Goal: Task Accomplishment & Management: Complete application form

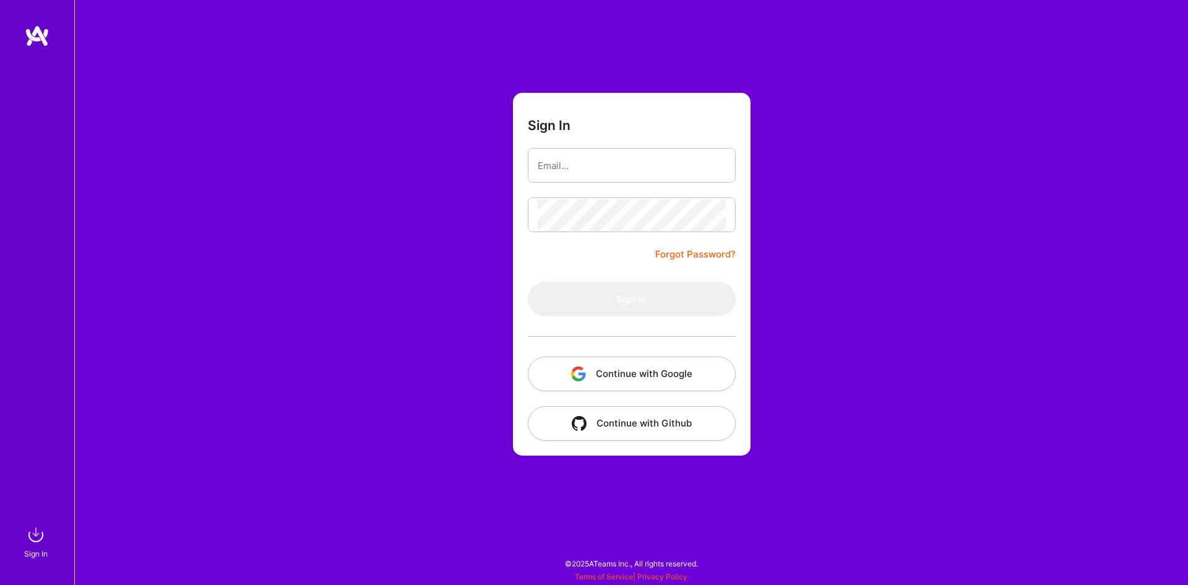
click at [636, 372] on button "Continue with Google" at bounding box center [632, 373] width 208 height 35
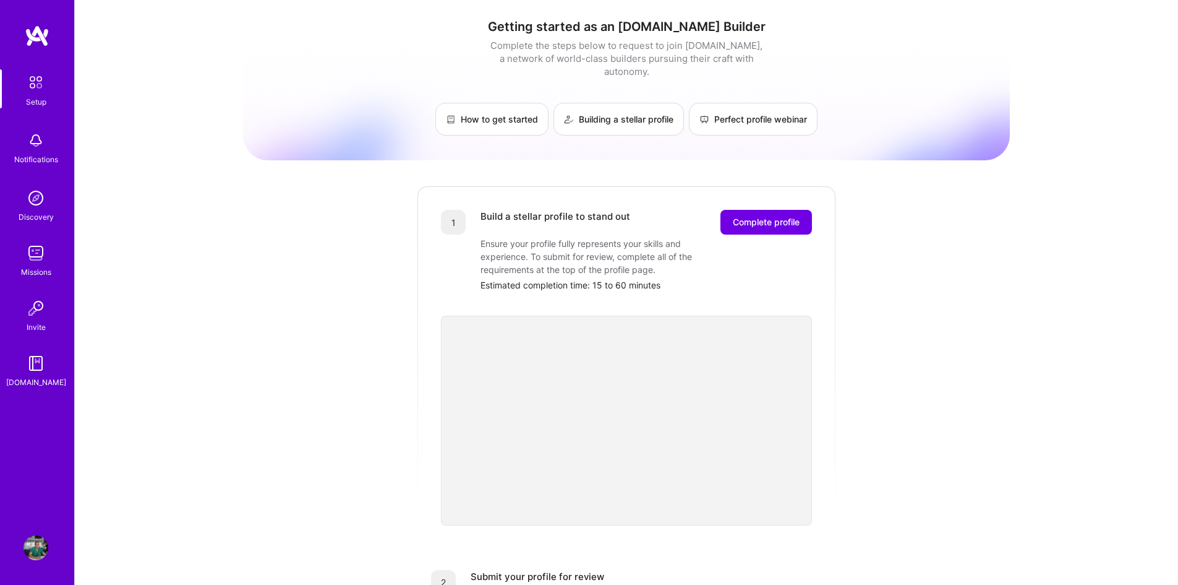
click at [777, 216] on span "Complete profile" at bounding box center [766, 222] width 67 height 12
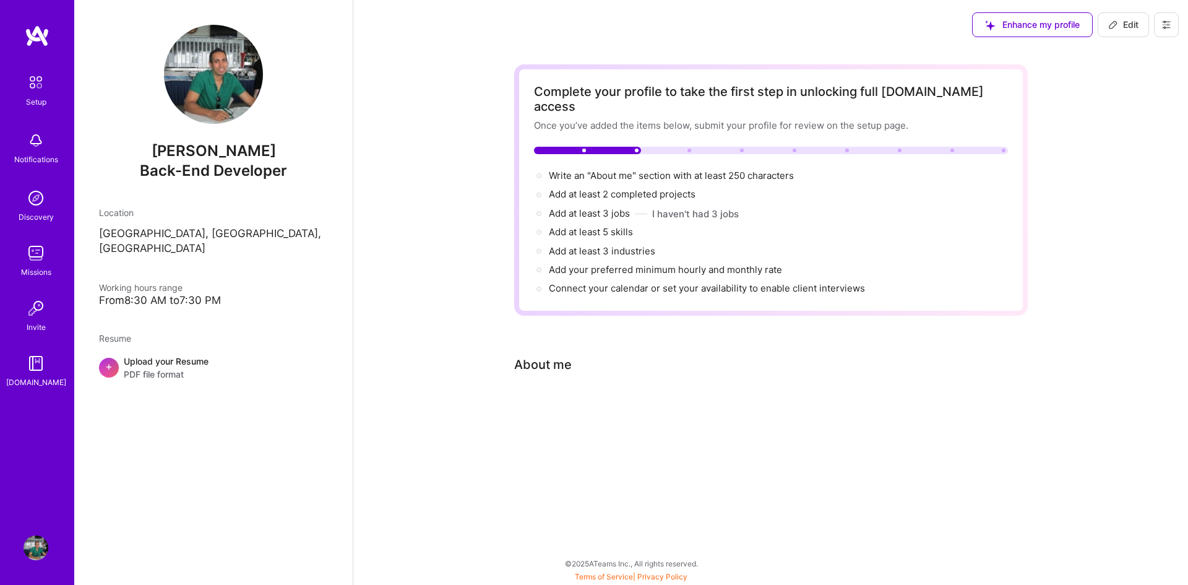
click at [655, 170] on span "Write an "About me" section with at least 250 characters →" at bounding box center [672, 176] width 247 height 12
select select "US"
